Goal: Complete application form

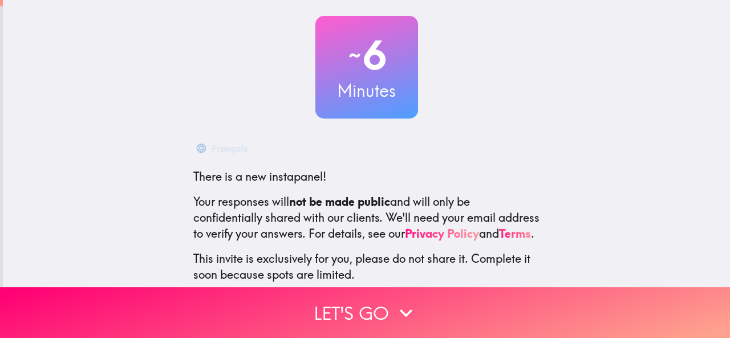
scroll to position [136, 0]
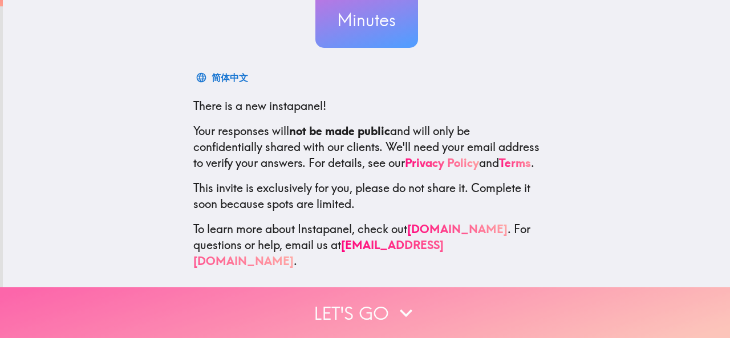
click at [372, 304] on button "Let's go" at bounding box center [365, 312] width 730 height 51
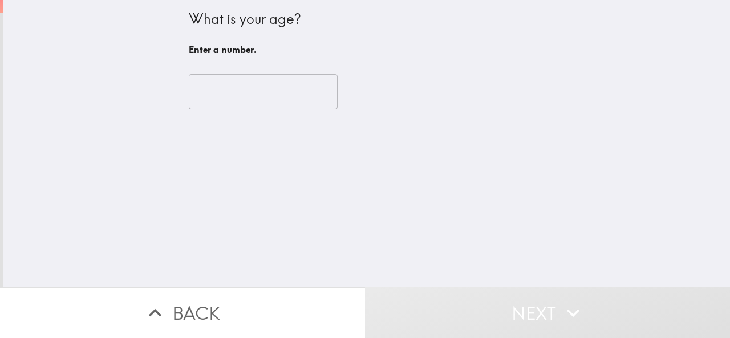
scroll to position [0, 0]
click at [249, 88] on input "number" at bounding box center [263, 91] width 149 height 35
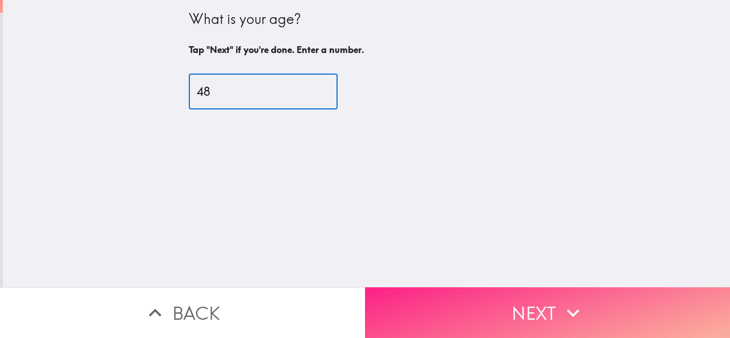
type input "48"
click at [521, 303] on button "Next" at bounding box center [547, 312] width 365 height 51
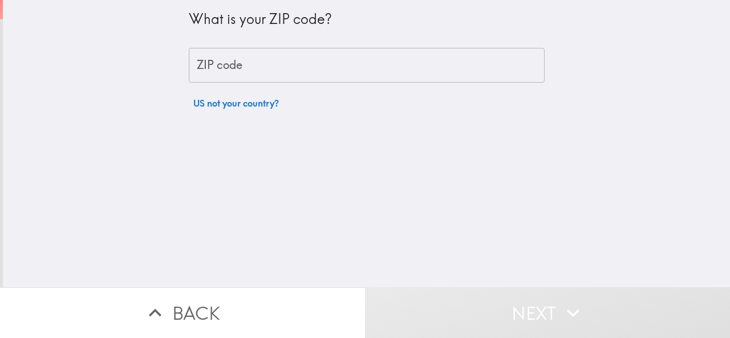
click at [235, 65] on input "ZIP code" at bounding box center [367, 65] width 356 height 35
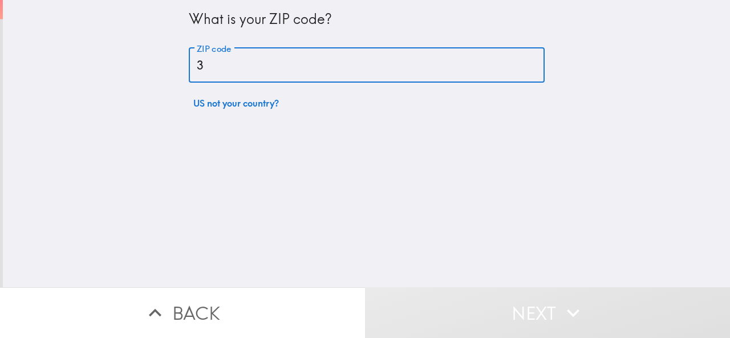
type input "30157"
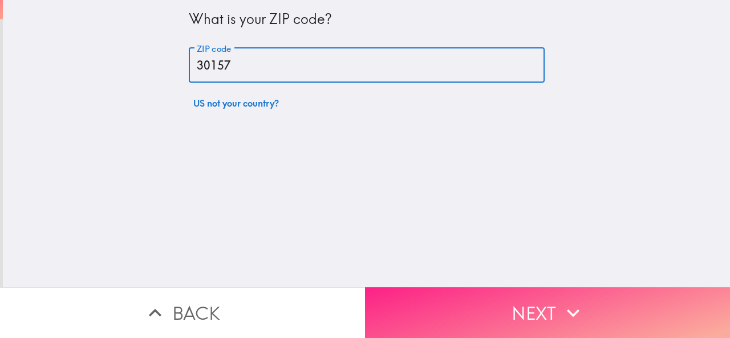
click at [490, 301] on button "Next" at bounding box center [547, 312] width 365 height 51
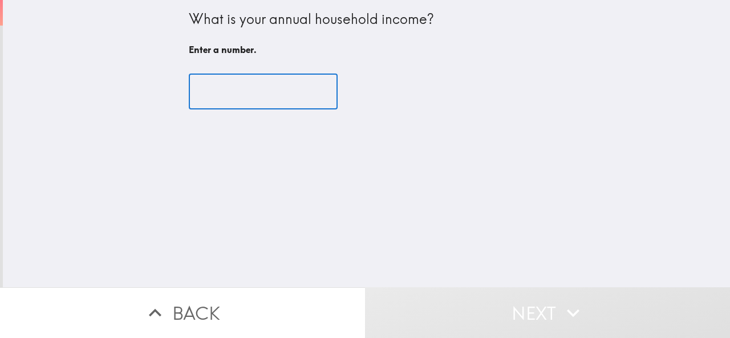
click at [235, 96] on input "number" at bounding box center [263, 91] width 149 height 35
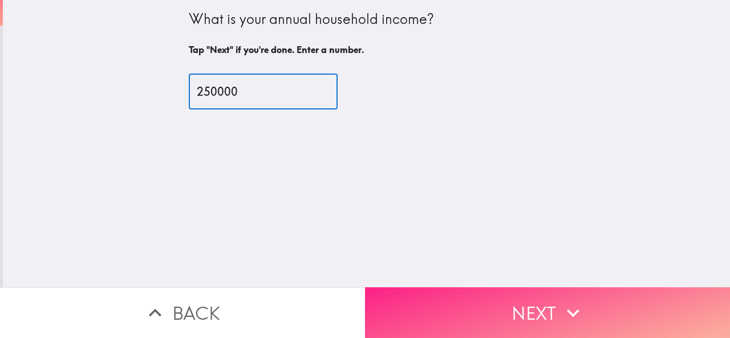
type input "250000"
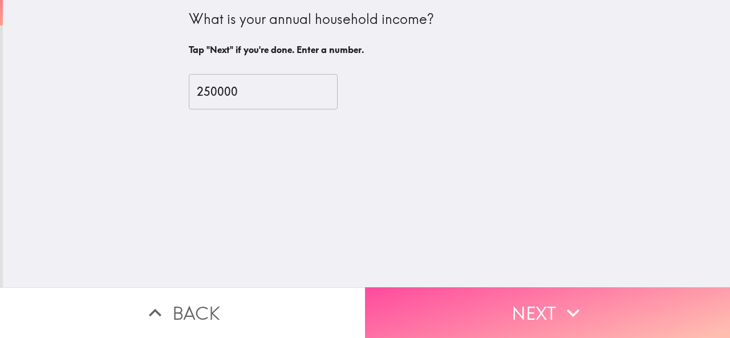
click at [487, 302] on button "Next" at bounding box center [547, 312] width 365 height 51
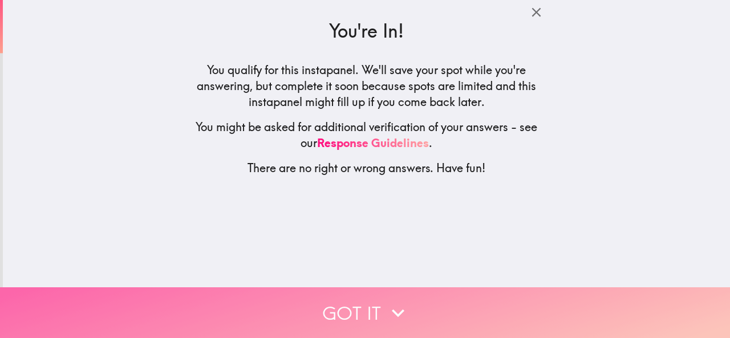
click at [390, 308] on icon "button" at bounding box center [398, 313] width 25 height 25
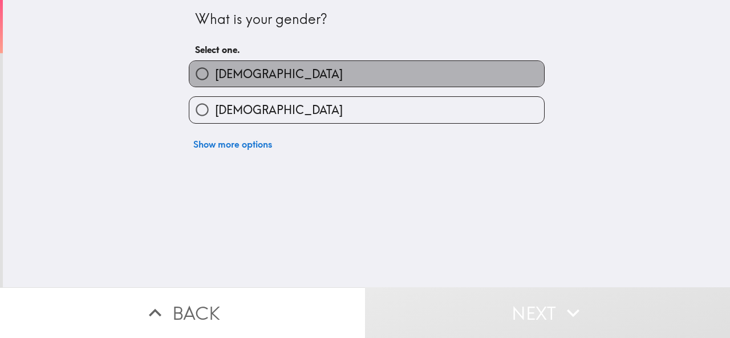
click at [262, 69] on label "[DEMOGRAPHIC_DATA]" at bounding box center [366, 74] width 355 height 26
click at [215, 69] on input "[DEMOGRAPHIC_DATA]" at bounding box center [202, 74] width 26 height 26
radio input "true"
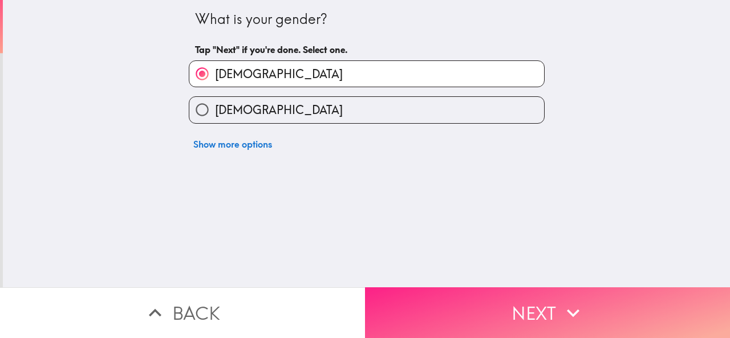
click at [465, 306] on button "Next" at bounding box center [547, 312] width 365 height 51
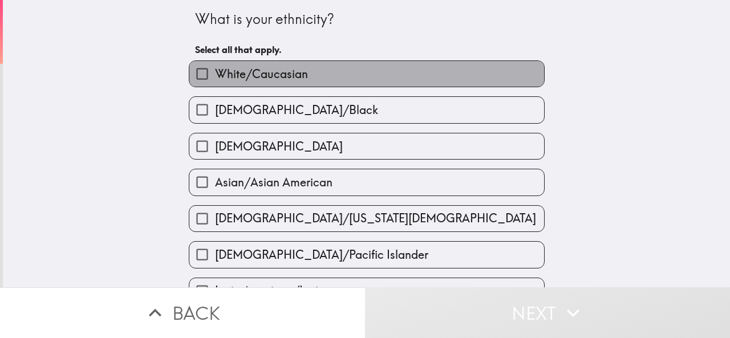
click at [260, 74] on span "White/Caucasian" at bounding box center [261, 74] width 93 height 16
click at [215, 74] on input "White/Caucasian" at bounding box center [202, 74] width 26 height 26
checkbox input "true"
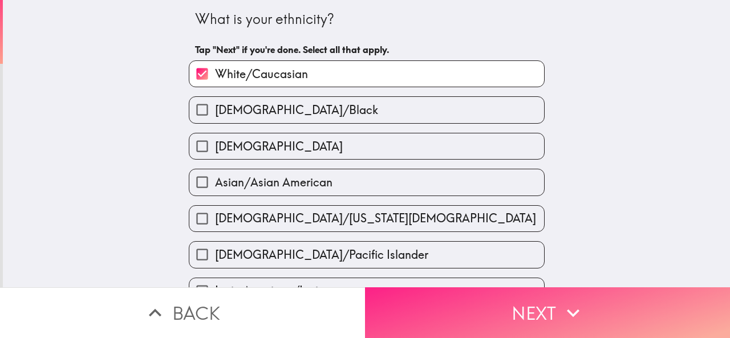
click at [465, 307] on button "Next" at bounding box center [547, 312] width 365 height 51
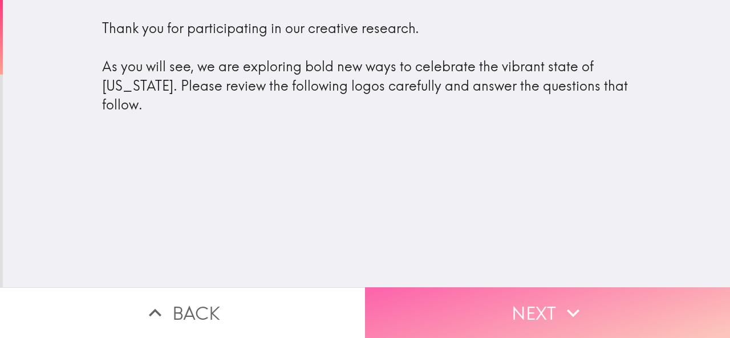
click at [507, 298] on button "Next" at bounding box center [547, 312] width 365 height 51
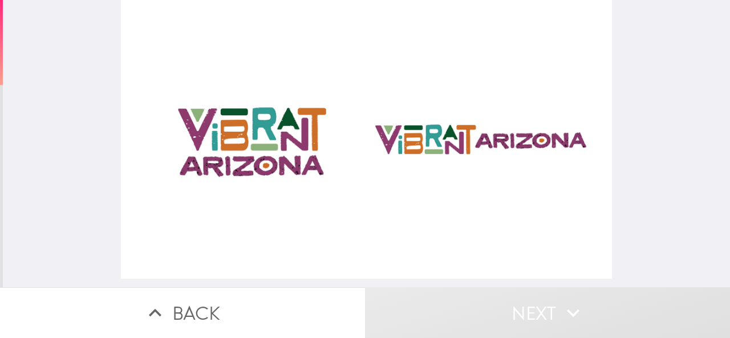
click at [242, 135] on div at bounding box center [366, 139] width 491 height 279
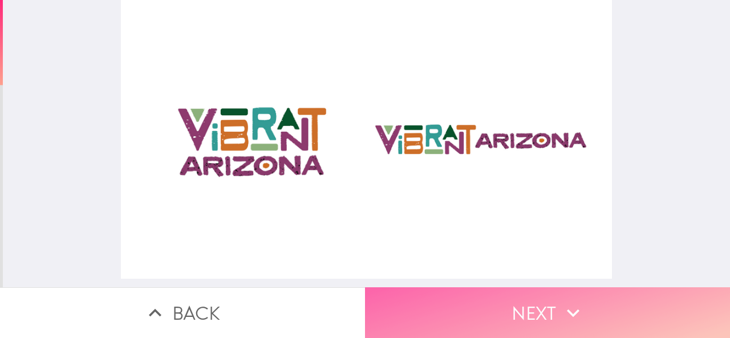
click at [553, 303] on button "Next" at bounding box center [547, 312] width 365 height 51
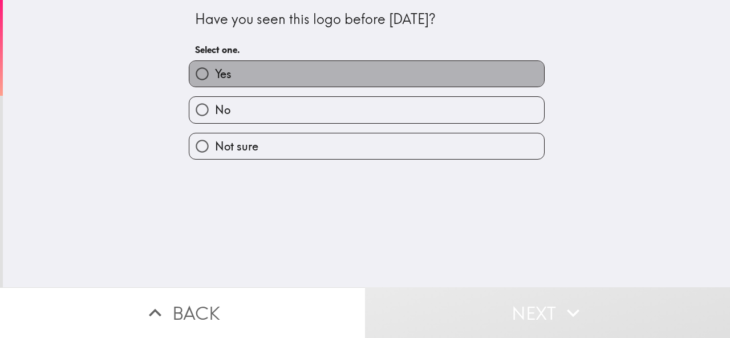
click at [299, 71] on label "Yes" at bounding box center [366, 74] width 355 height 26
click at [215, 71] on input "Yes" at bounding box center [202, 74] width 26 height 26
radio input "true"
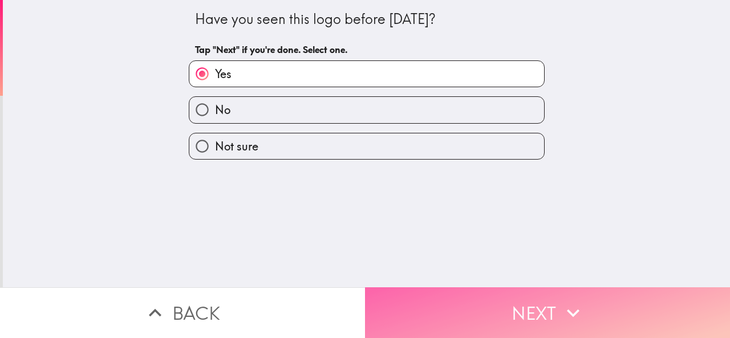
click at [499, 301] on button "Next" at bounding box center [547, 312] width 365 height 51
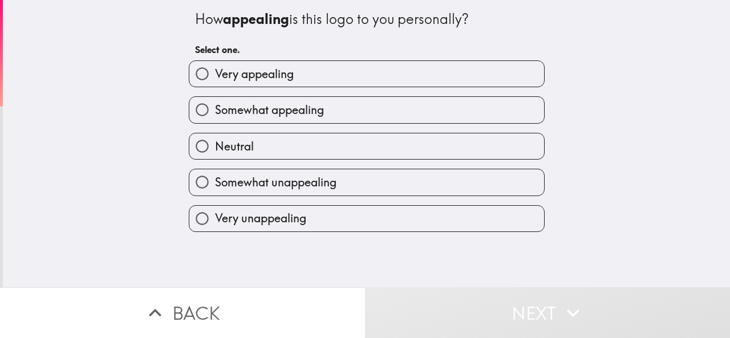
click at [270, 74] on span "Very appealing" at bounding box center [254, 74] width 79 height 16
click at [215, 74] on input "Very appealing" at bounding box center [202, 74] width 26 height 26
radio input "true"
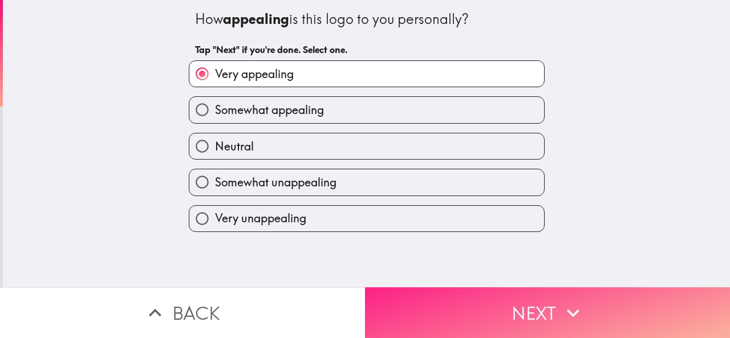
click at [512, 303] on button "Next" at bounding box center [547, 312] width 365 height 51
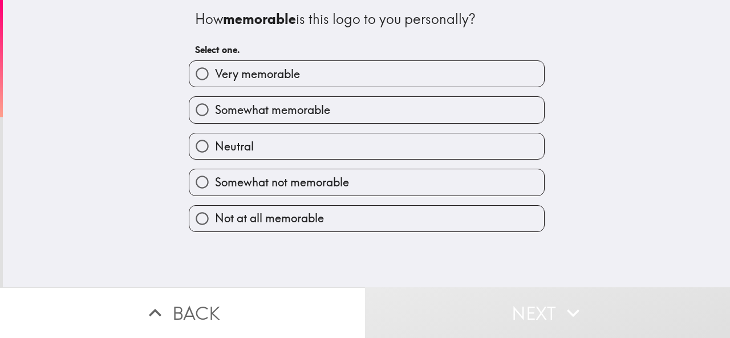
click at [261, 72] on span "Very memorable" at bounding box center [257, 74] width 85 height 16
click at [215, 72] on input "Very memorable" at bounding box center [202, 74] width 26 height 26
radio input "true"
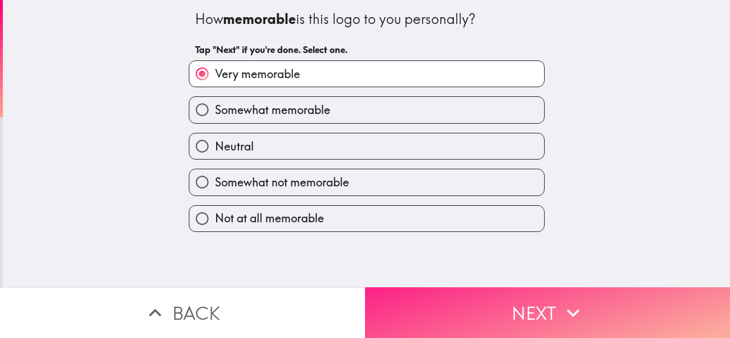
click at [513, 303] on button "Next" at bounding box center [547, 312] width 365 height 51
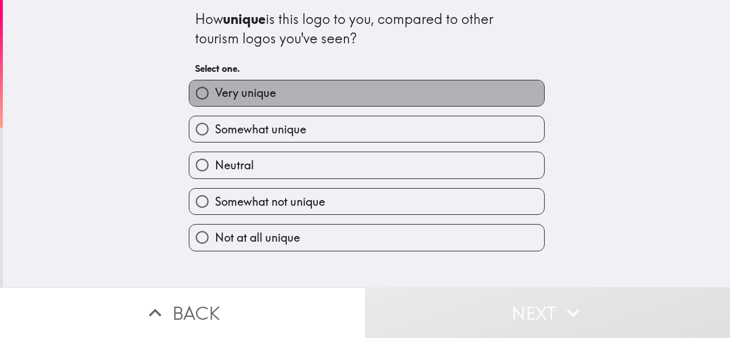
click at [269, 91] on label "Very unique" at bounding box center [366, 93] width 355 height 26
click at [215, 91] on input "Very unique" at bounding box center [202, 93] width 26 height 26
radio input "true"
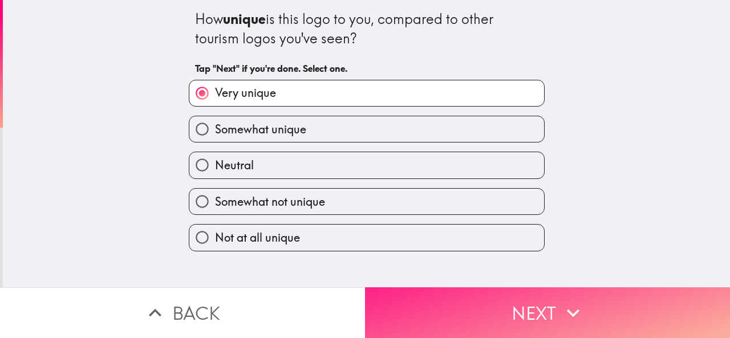
click at [485, 310] on button "Next" at bounding box center [547, 312] width 365 height 51
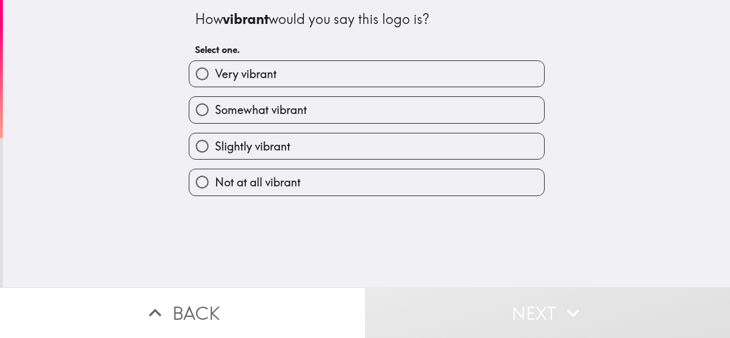
click at [258, 74] on span "Very vibrant" at bounding box center [246, 74] width 62 height 16
click at [215, 74] on input "Very vibrant" at bounding box center [202, 74] width 26 height 26
radio input "true"
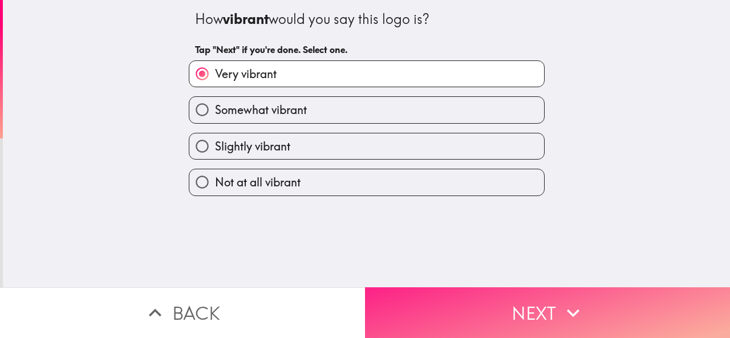
click at [507, 317] on button "Next" at bounding box center [547, 312] width 365 height 51
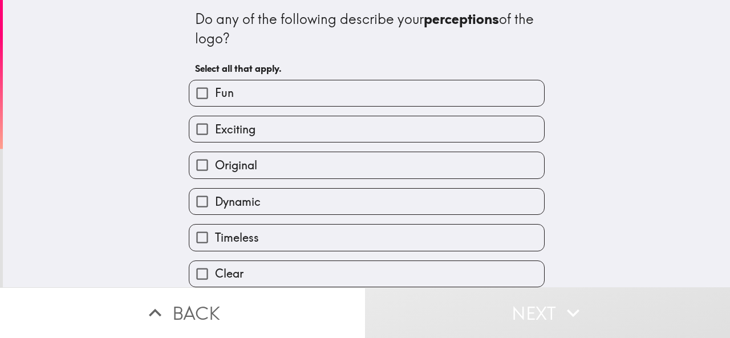
click at [274, 125] on label "Exciting" at bounding box center [366, 129] width 355 height 26
click at [215, 125] on input "Exciting" at bounding box center [202, 129] width 26 height 26
checkbox input "true"
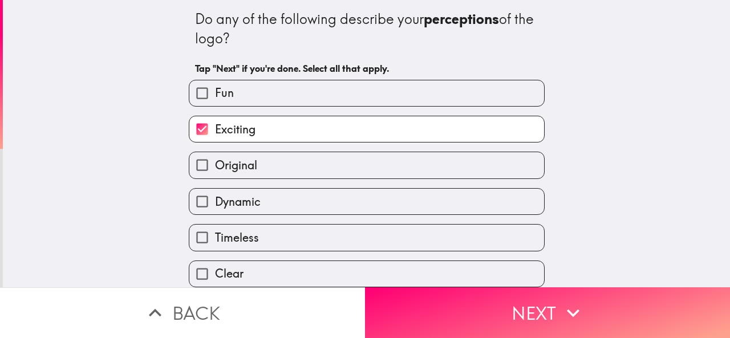
click at [283, 165] on label "Original" at bounding box center [366, 165] width 355 height 26
click at [215, 165] on input "Original" at bounding box center [202, 165] width 26 height 26
checkbox input "true"
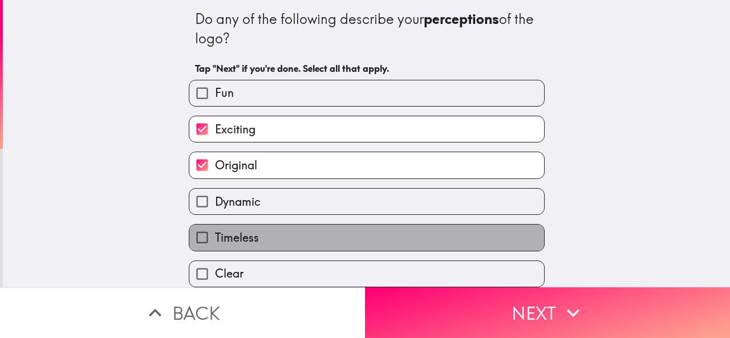
click at [284, 239] on label "Timeless" at bounding box center [366, 238] width 355 height 26
click at [215, 239] on input "Timeless" at bounding box center [202, 238] width 26 height 26
checkbox input "true"
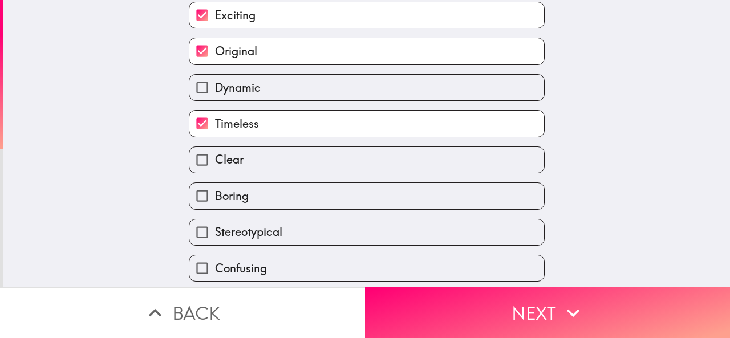
scroll to position [228, 0]
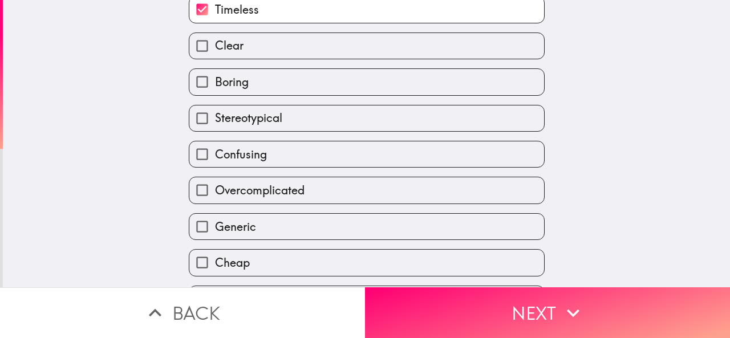
click at [277, 159] on label "Confusing" at bounding box center [366, 154] width 355 height 26
click at [215, 159] on input "Confusing" at bounding box center [202, 154] width 26 height 26
checkbox input "true"
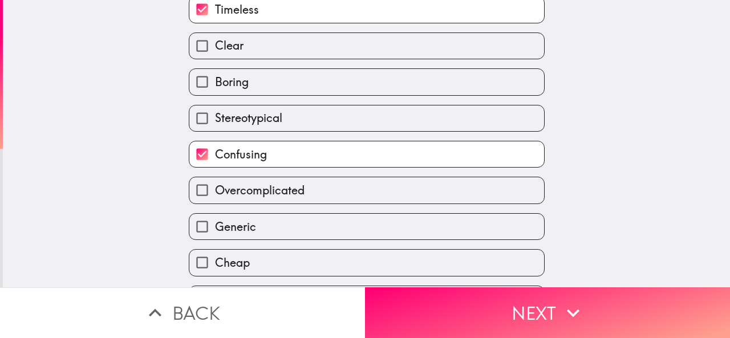
click at [278, 84] on label "Boring" at bounding box center [366, 82] width 355 height 26
click at [215, 84] on input "Boring" at bounding box center [202, 82] width 26 height 26
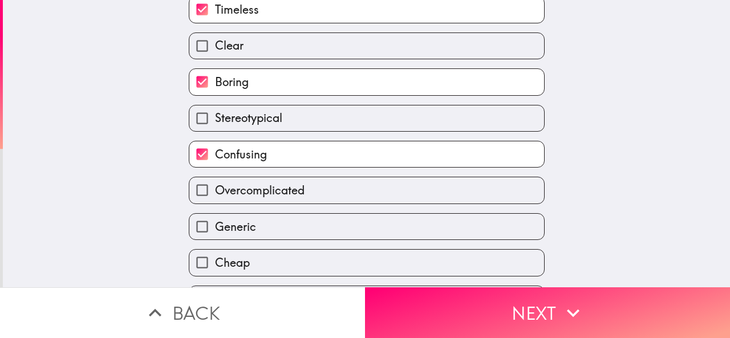
click at [317, 87] on label "Boring" at bounding box center [366, 82] width 355 height 26
click at [215, 87] on input "Boring" at bounding box center [202, 82] width 26 height 26
checkbox input "false"
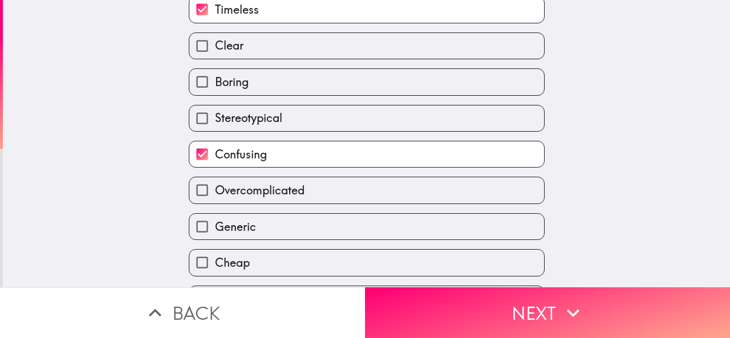
scroll to position [303, 0]
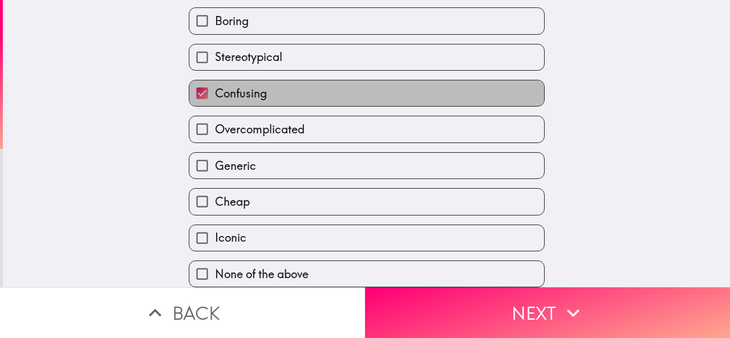
click at [281, 83] on label "Confusing" at bounding box center [366, 93] width 355 height 26
click at [215, 83] on input "Confusing" at bounding box center [202, 93] width 26 height 26
checkbox input "false"
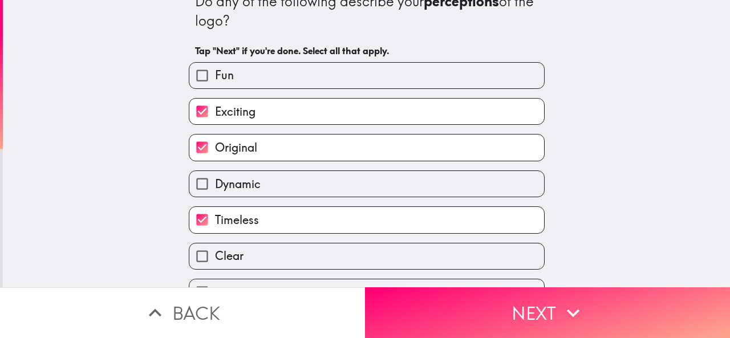
scroll to position [0, 0]
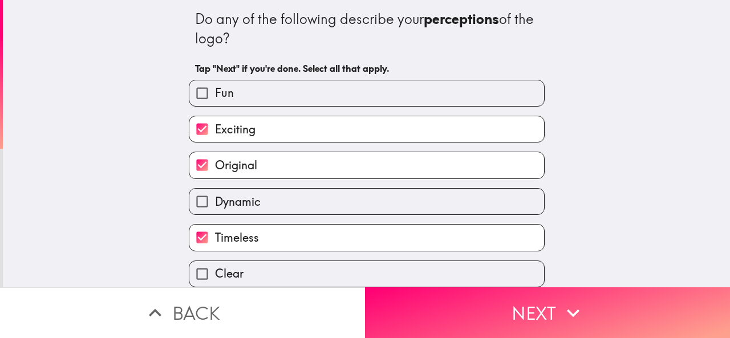
click at [249, 91] on label "Fun" at bounding box center [366, 93] width 355 height 26
click at [215, 91] on input "Fun" at bounding box center [202, 93] width 26 height 26
checkbox input "true"
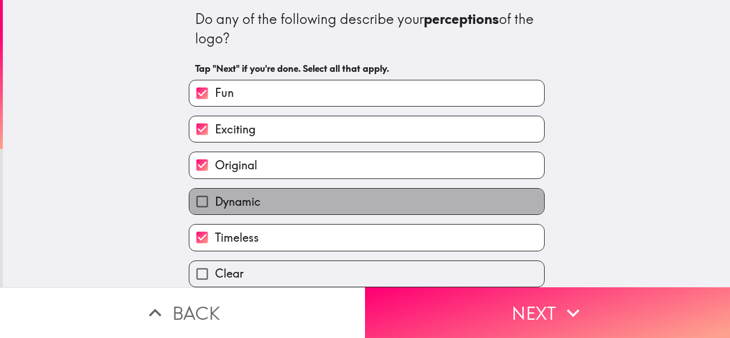
click at [269, 199] on label "Dynamic" at bounding box center [366, 202] width 355 height 26
click at [215, 199] on input "Dynamic" at bounding box center [202, 202] width 26 height 26
checkbox input "true"
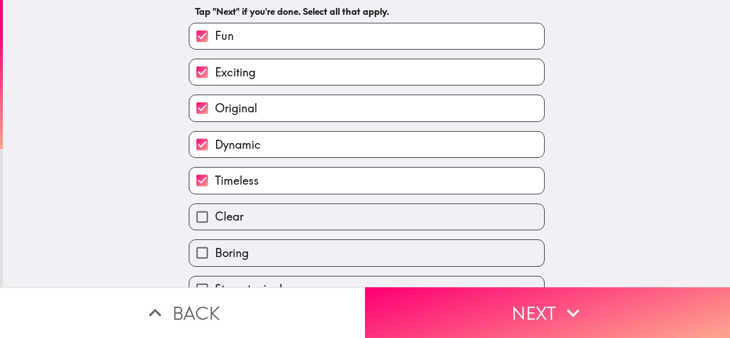
scroll to position [171, 0]
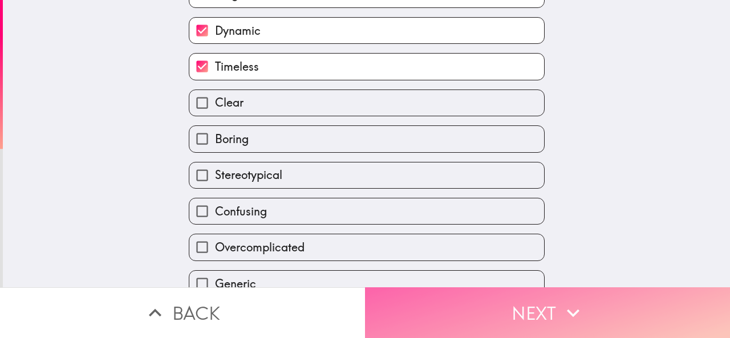
click at [518, 302] on button "Next" at bounding box center [547, 312] width 365 height 51
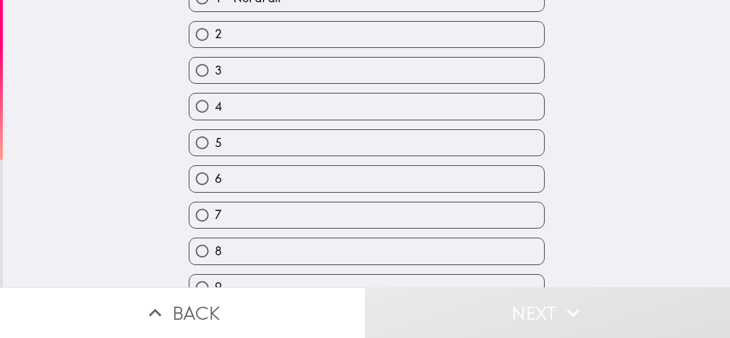
scroll to position [176, 0]
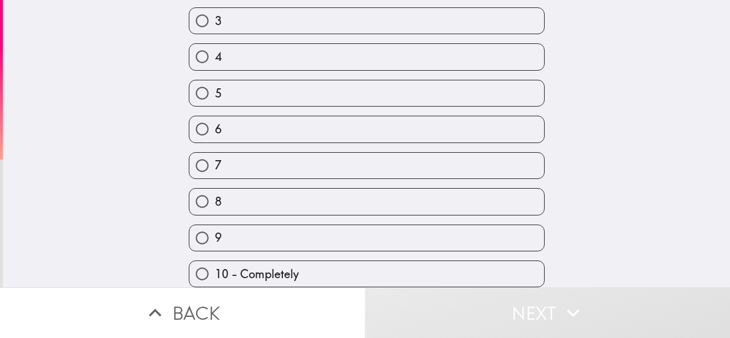
click at [314, 261] on label "10 - Completely" at bounding box center [366, 274] width 355 height 26
click at [215, 261] on input "10 - Completely" at bounding box center [202, 274] width 26 height 26
radio input "true"
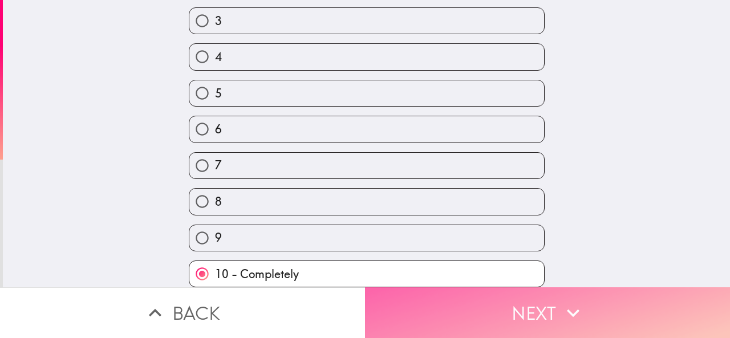
click at [461, 294] on button "Next" at bounding box center [547, 312] width 365 height 51
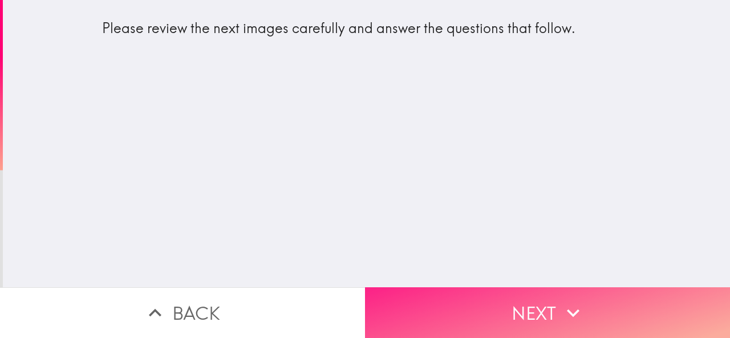
click at [480, 306] on button "Next" at bounding box center [547, 312] width 365 height 51
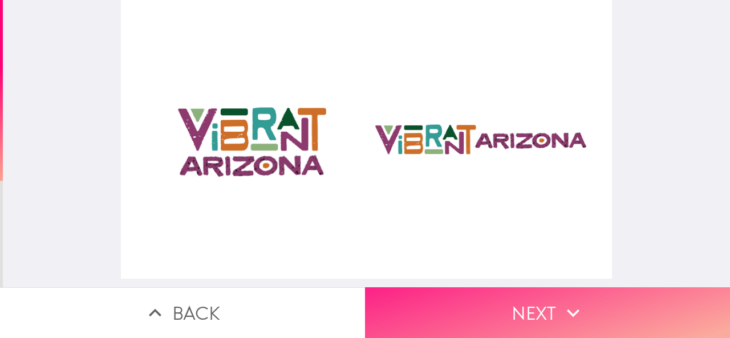
click at [500, 309] on button "Next" at bounding box center [547, 312] width 365 height 51
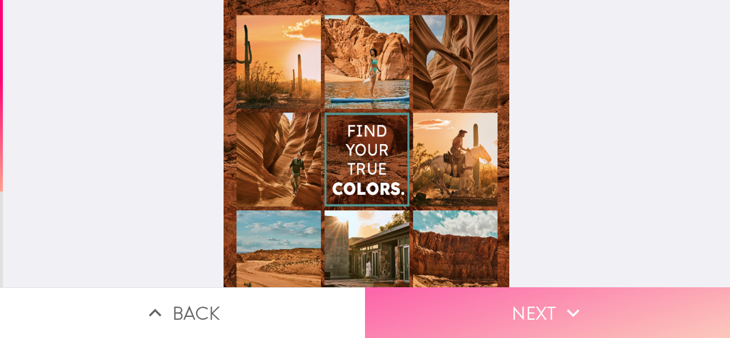
click at [521, 304] on button "Next" at bounding box center [547, 312] width 365 height 51
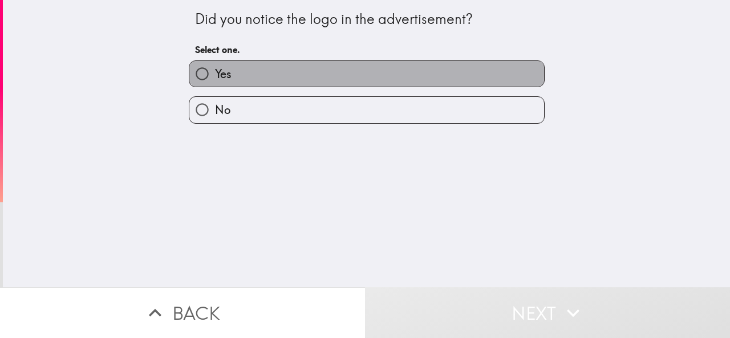
click at [268, 72] on label "Yes" at bounding box center [366, 74] width 355 height 26
click at [215, 72] on input "Yes" at bounding box center [202, 74] width 26 height 26
radio input "true"
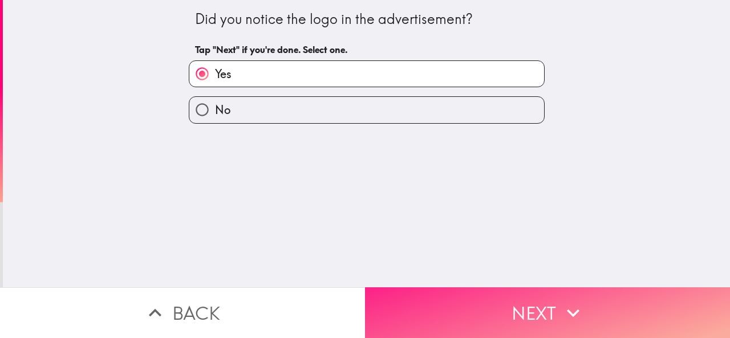
click at [492, 297] on button "Next" at bounding box center [547, 312] width 365 height 51
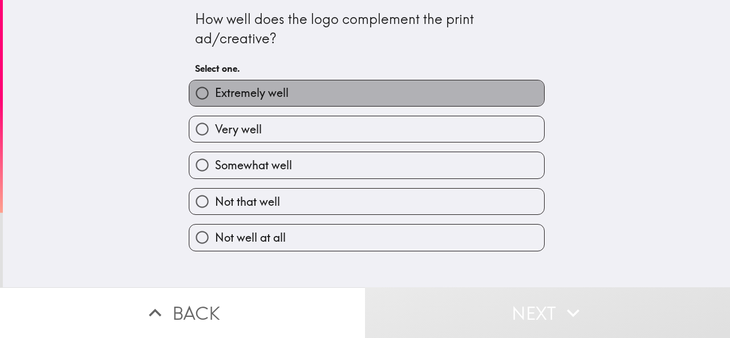
click at [291, 93] on label "Extremely well" at bounding box center [366, 93] width 355 height 26
click at [215, 93] on input "Extremely well" at bounding box center [202, 93] width 26 height 26
radio input "true"
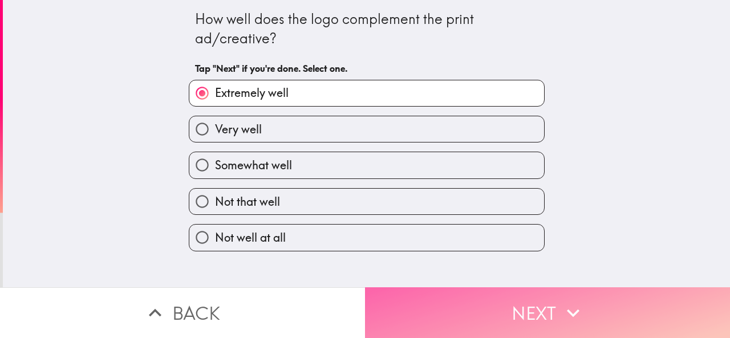
click at [486, 314] on button "Next" at bounding box center [547, 312] width 365 height 51
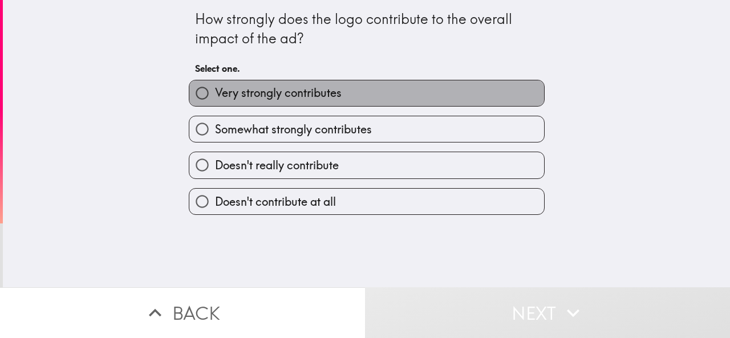
click at [310, 91] on span "Very strongly contributes" at bounding box center [278, 93] width 127 height 16
click at [215, 91] on input "Very strongly contributes" at bounding box center [202, 93] width 26 height 26
radio input "true"
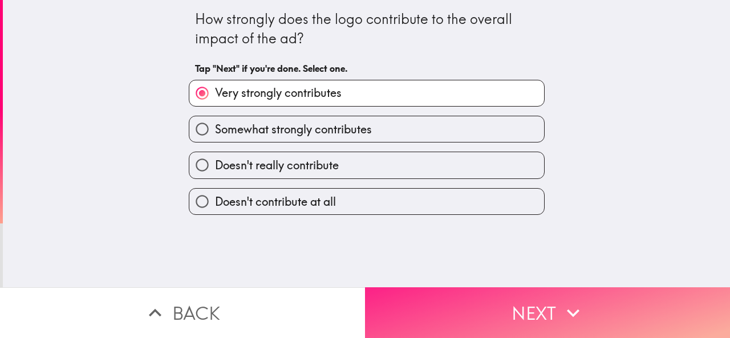
click at [502, 313] on button "Next" at bounding box center [547, 312] width 365 height 51
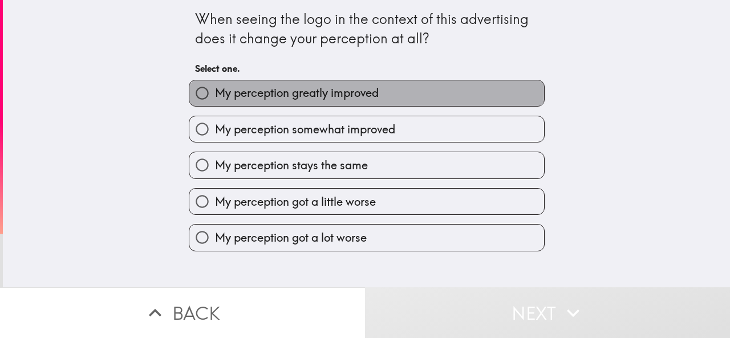
click at [330, 92] on span "My perception greatly improved" at bounding box center [297, 93] width 164 height 16
click at [215, 92] on input "My perception greatly improved" at bounding box center [202, 93] width 26 height 26
radio input "true"
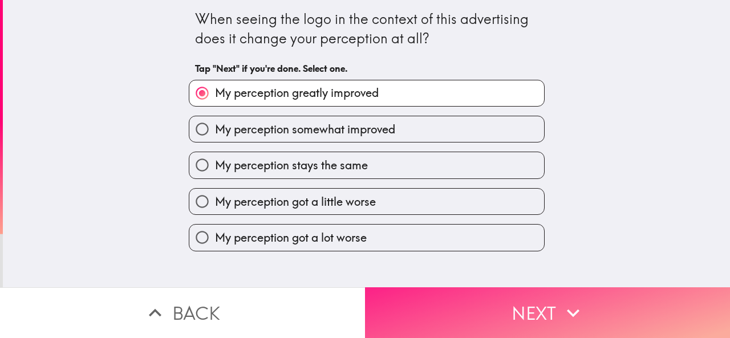
click at [480, 303] on button "Next" at bounding box center [547, 312] width 365 height 51
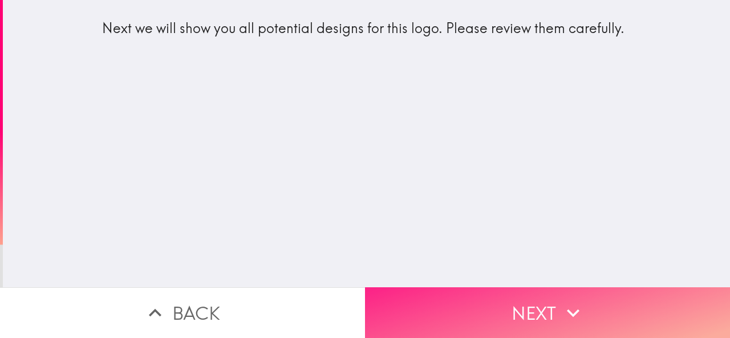
click at [520, 298] on button "Next" at bounding box center [547, 312] width 365 height 51
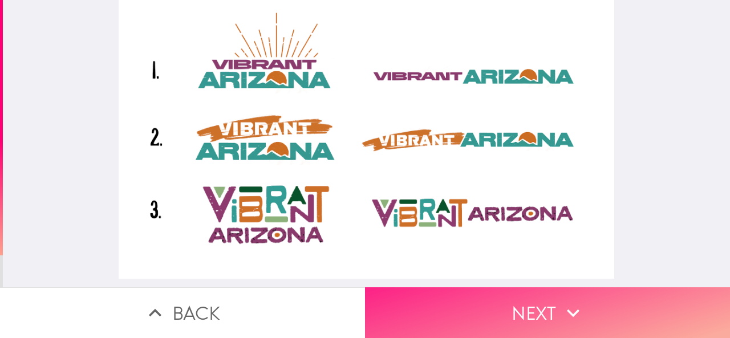
click at [447, 310] on button "Next" at bounding box center [547, 312] width 365 height 51
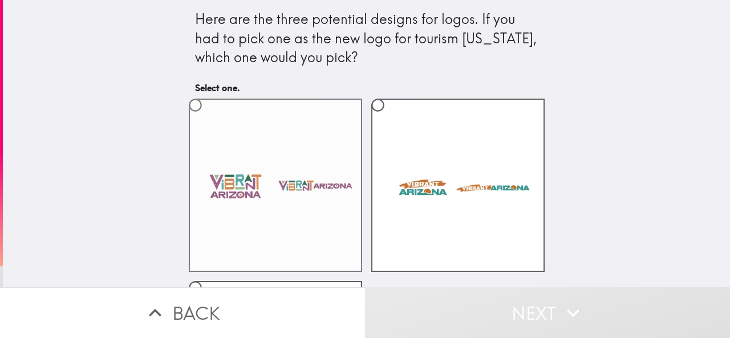
scroll to position [57, 0]
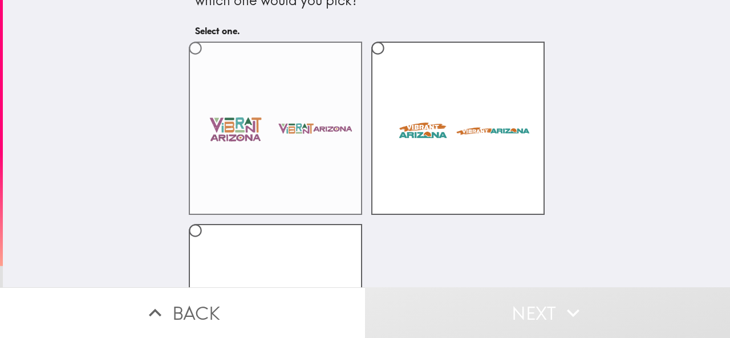
click at [304, 145] on label at bounding box center [275, 128] width 173 height 173
click at [208, 61] on input "radio" at bounding box center [196, 48] width 26 height 26
radio input "true"
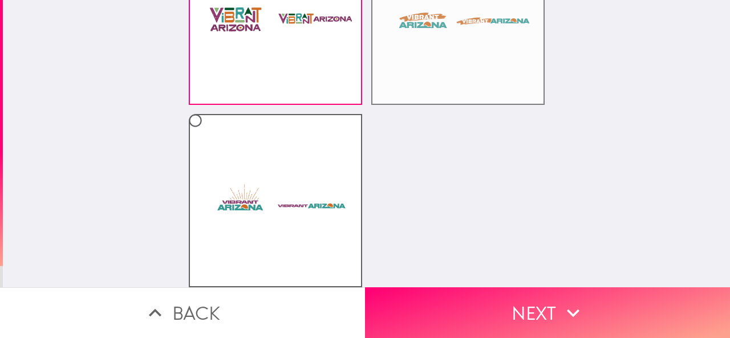
scroll to position [176, 0]
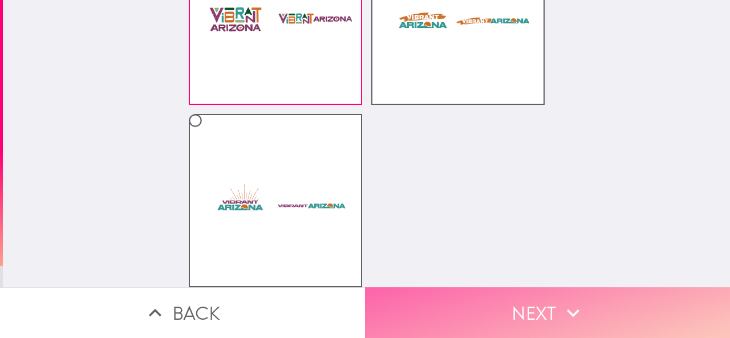
click at [496, 299] on button "Next" at bounding box center [547, 312] width 365 height 51
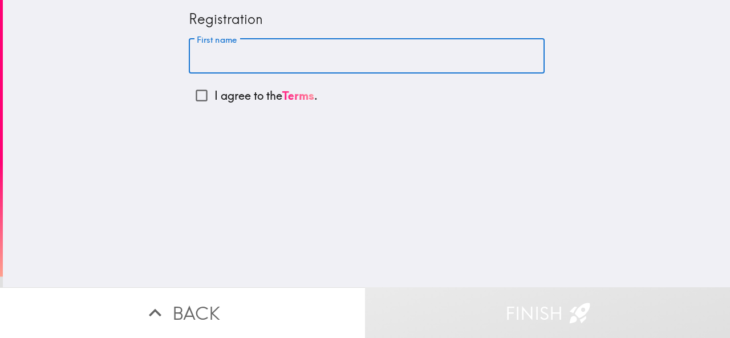
click at [212, 55] on input "First name" at bounding box center [367, 56] width 356 height 35
type input "[PERSON_NAME]"
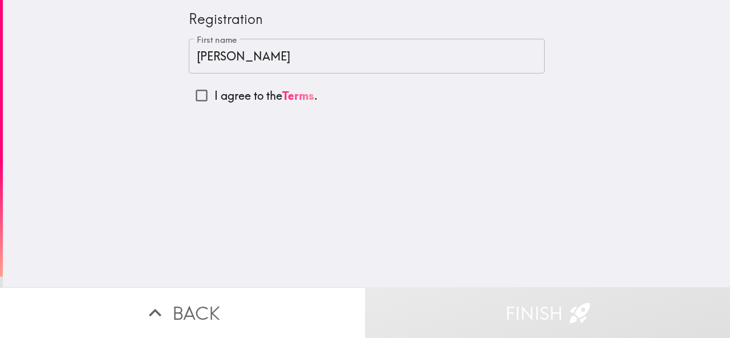
click at [296, 162] on div "Registration First name [PERSON_NAME] First name I agree to the Terms ." at bounding box center [366, 143] width 727 height 287
click at [191, 95] on input "I agree to the Terms ." at bounding box center [202, 96] width 26 height 26
checkbox input "true"
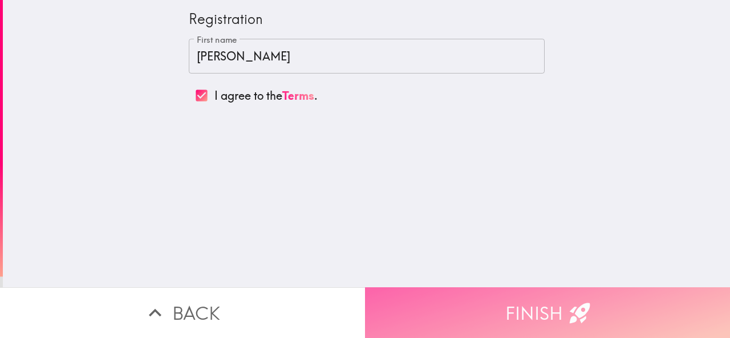
click at [453, 301] on button "Finish" at bounding box center [547, 312] width 365 height 51
